Goal: Information Seeking & Learning: Check status

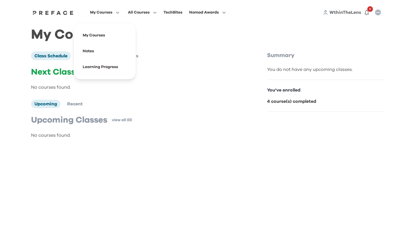
click at [110, 11] on span "My Courses" at bounding box center [101, 12] width 22 height 7
click at [100, 33] on span at bounding box center [104, 35] width 53 height 16
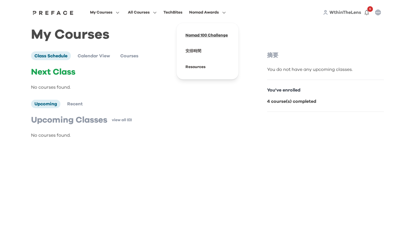
click at [206, 34] on span at bounding box center [207, 35] width 53 height 16
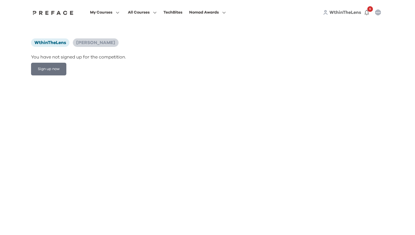
click at [79, 45] on li "[PERSON_NAME]" at bounding box center [96, 42] width 46 height 8
click at [86, 42] on span "[PERSON_NAME]" at bounding box center [95, 42] width 39 height 5
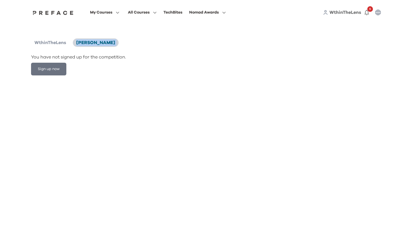
click at [86, 42] on span "[PERSON_NAME]" at bounding box center [95, 42] width 39 height 5
click at [175, 12] on div "TechBites" at bounding box center [172, 12] width 19 height 7
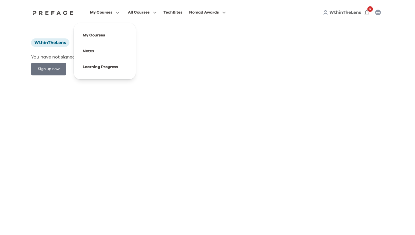
click at [104, 12] on span "My Courses" at bounding box center [101, 12] width 22 height 7
click at [104, 68] on span at bounding box center [104, 67] width 53 height 16
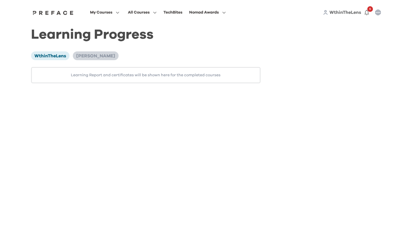
click at [98, 55] on span "[PERSON_NAME]" at bounding box center [95, 56] width 39 height 5
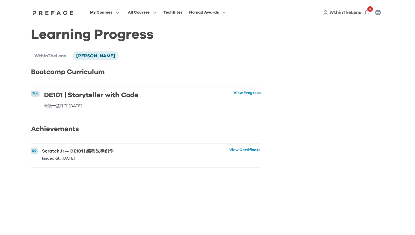
drag, startPoint x: 109, startPoint y: 152, endPoint x: 143, endPoint y: 131, distance: 39.5
click at [109, 151] on h6 "ScratchJr — DE101 | 編程故事創作" at bounding box center [77, 151] width 71 height 6
click at [251, 149] on link "View Certificate" at bounding box center [244, 154] width 31 height 12
